Goal: Task Accomplishment & Management: Manage account settings

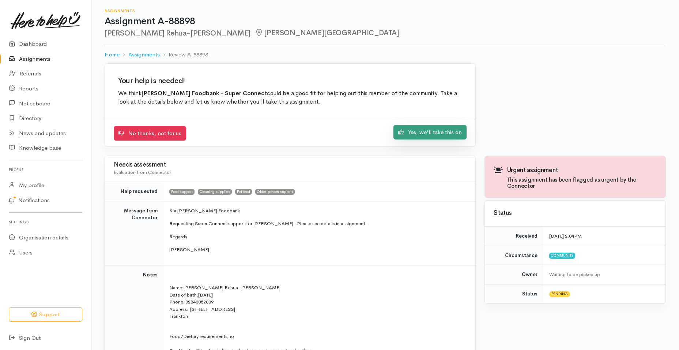
click at [436, 133] on link "Yes, we'll take this on" at bounding box center [430, 132] width 73 height 15
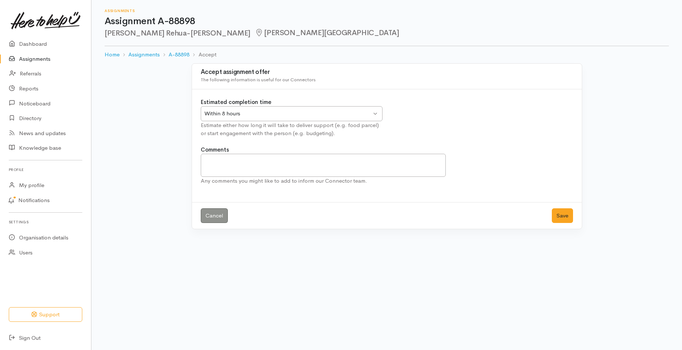
click at [373, 114] on div "Within 8 hours Within 8 hours" at bounding box center [292, 113] width 182 height 15
click at [560, 216] on button "Save" at bounding box center [562, 215] width 21 height 15
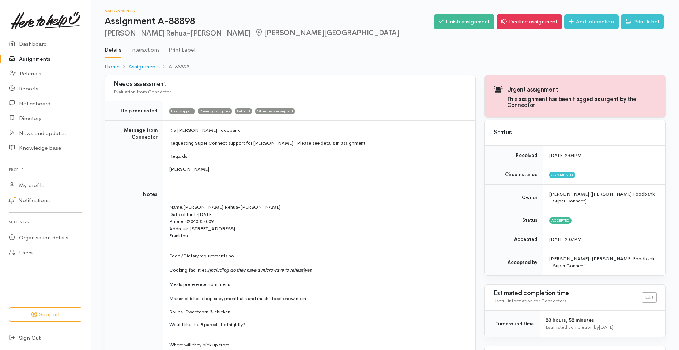
click at [388, 182] on td "Kia ora Hamilton Foodbank Requesting Super Connect support for Janira. Please s…" at bounding box center [320, 152] width 312 height 64
